Goal: Information Seeking & Learning: Learn about a topic

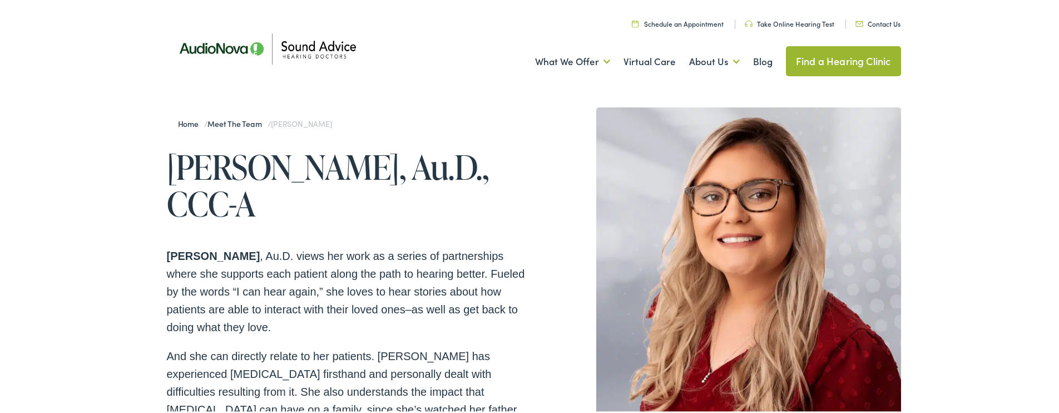
click at [301, 211] on h1 "[PERSON_NAME], Au.D., CCC-A" at bounding box center [350, 183] width 367 height 73
drag, startPoint x: 289, startPoint y: 208, endPoint x: 150, endPoint y: 163, distance: 146.5
click at [241, 232] on div "Home / Meet the Team / [PERSON_NAME] [PERSON_NAME], Au.D., CCC-A [PERSON_NAME]D…" at bounding box center [350, 415] width 367 height 619
click at [296, 224] on div "Home / Meet the Team / [PERSON_NAME] [PERSON_NAME], Au.D., CCC-A [PERSON_NAME]D…" at bounding box center [350, 415] width 367 height 619
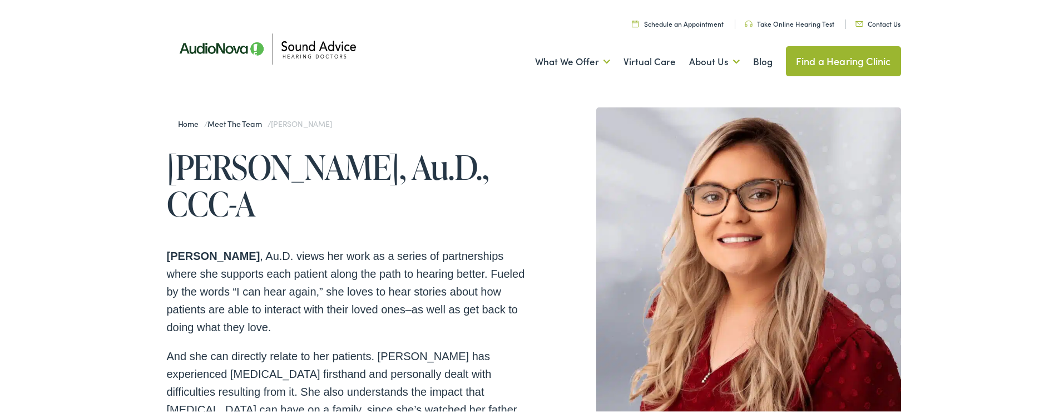
scroll to position [232, 0]
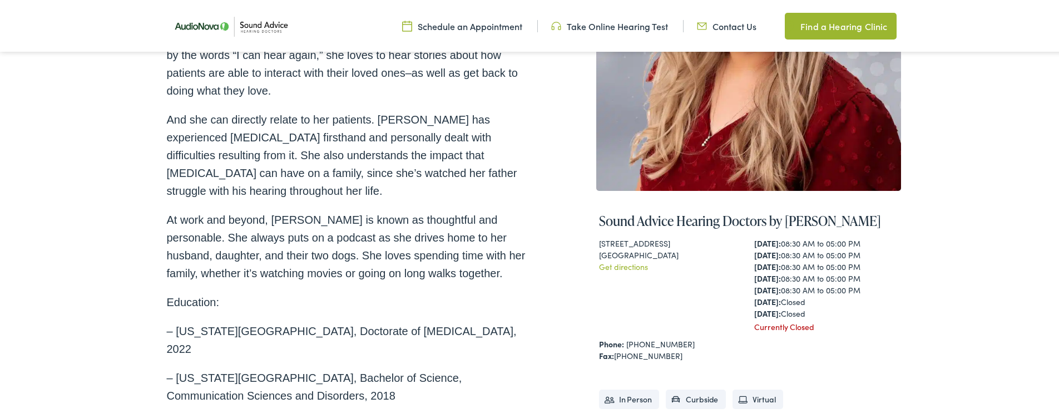
click at [399, 160] on span "And she can directly relate to her patients. [PERSON_NAME] has experienced [MED…" at bounding box center [342, 153] width 350 height 83
click at [308, 188] on p "And she can directly relate to her patients. [PERSON_NAME] has experienced [MED…" at bounding box center [350, 153] width 367 height 89
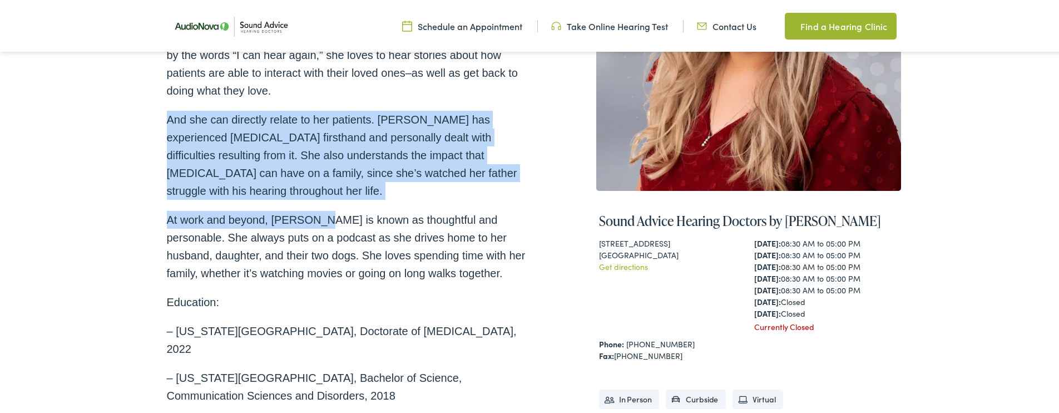
drag, startPoint x: 156, startPoint y: 116, endPoint x: 308, endPoint y: 205, distance: 175.7
click at [308, 205] on div "Home / Meet the Team / [PERSON_NAME] [PERSON_NAME], Au.D., CCC-A [PERSON_NAME]D…" at bounding box center [533, 198] width 1067 height 691
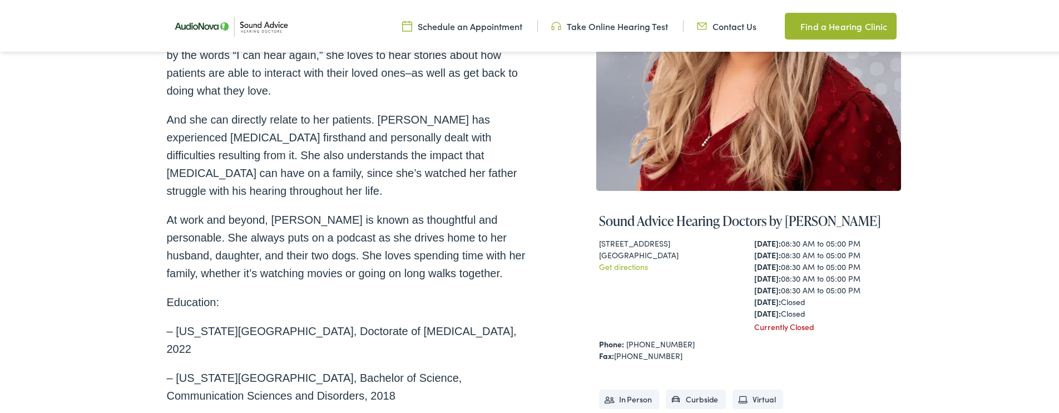
click at [334, 233] on span "At work and beyond, [PERSON_NAME] is known as thoughtful and personable. She al…" at bounding box center [346, 245] width 359 height 66
click at [249, 148] on span "And she can directly relate to her patients. [PERSON_NAME] has experienced [MED…" at bounding box center [342, 153] width 350 height 83
click at [329, 222] on span "At work and beyond, [PERSON_NAME] is known as thoughtful and personable. She al…" at bounding box center [346, 245] width 359 height 66
click at [269, 212] on span "At work and beyond, [PERSON_NAME] is known as thoughtful and personable. She al…" at bounding box center [346, 245] width 359 height 66
click at [347, 232] on span "At work and beyond, [PERSON_NAME] is known as thoughtful and personable. She al…" at bounding box center [346, 245] width 359 height 66
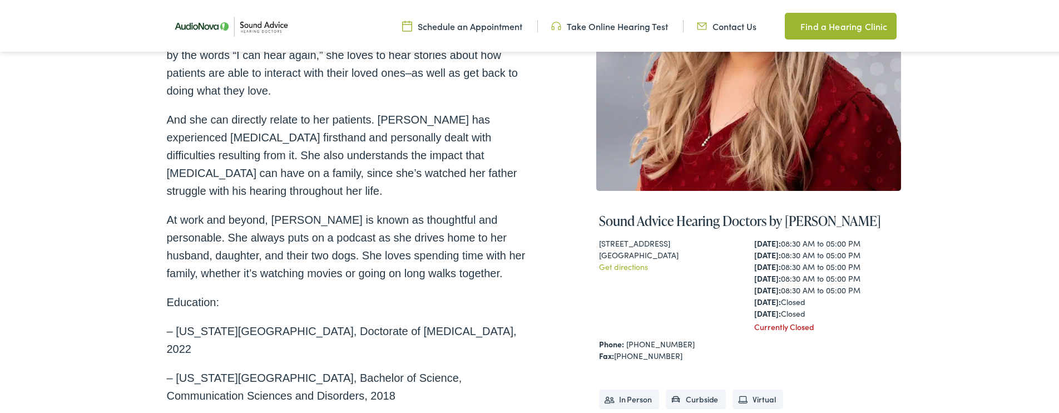
scroll to position [417, 0]
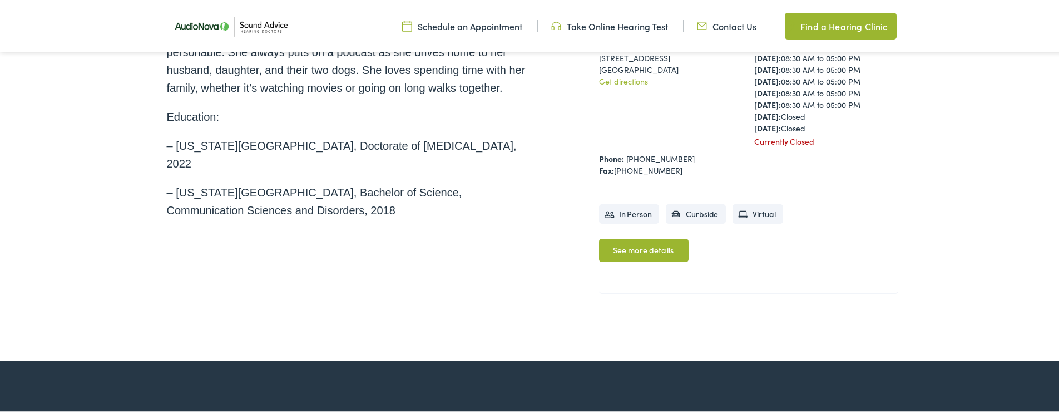
click at [399, 146] on span "– [US_STATE][GEOGRAPHIC_DATA], Doctorate of [MEDICAL_DATA], 2022" at bounding box center [342, 153] width 350 height 30
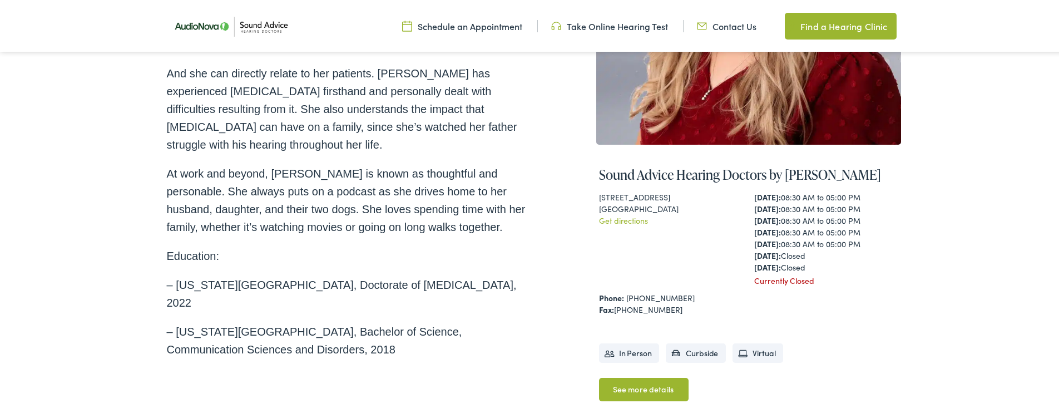
click at [249, 173] on span "At work and beyond, [PERSON_NAME] is known as thoughtful and personable. She al…" at bounding box center [346, 199] width 359 height 66
